Goal: Transaction & Acquisition: Purchase product/service

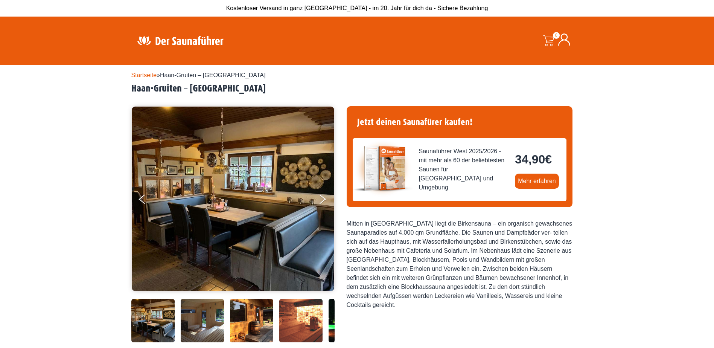
click at [189, 42] on img at bounding box center [180, 40] width 98 height 15
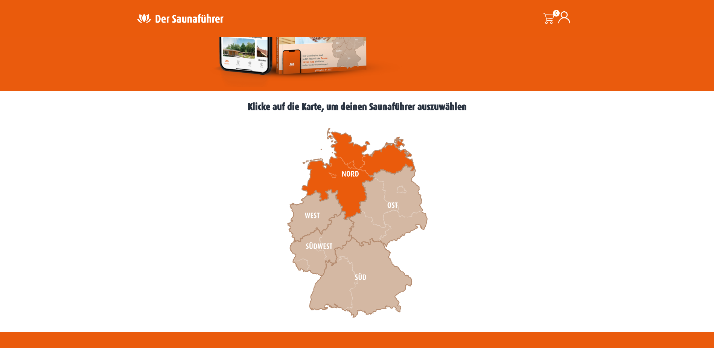
scroll to position [151, 0]
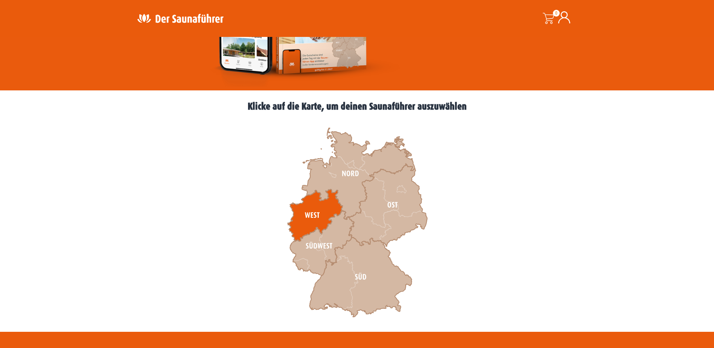
click at [316, 212] on icon at bounding box center [315, 215] width 55 height 52
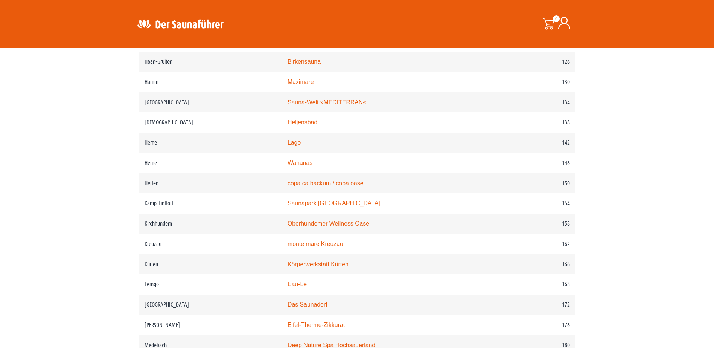
scroll to position [921, 0]
